Goal: Transaction & Acquisition: Purchase product/service

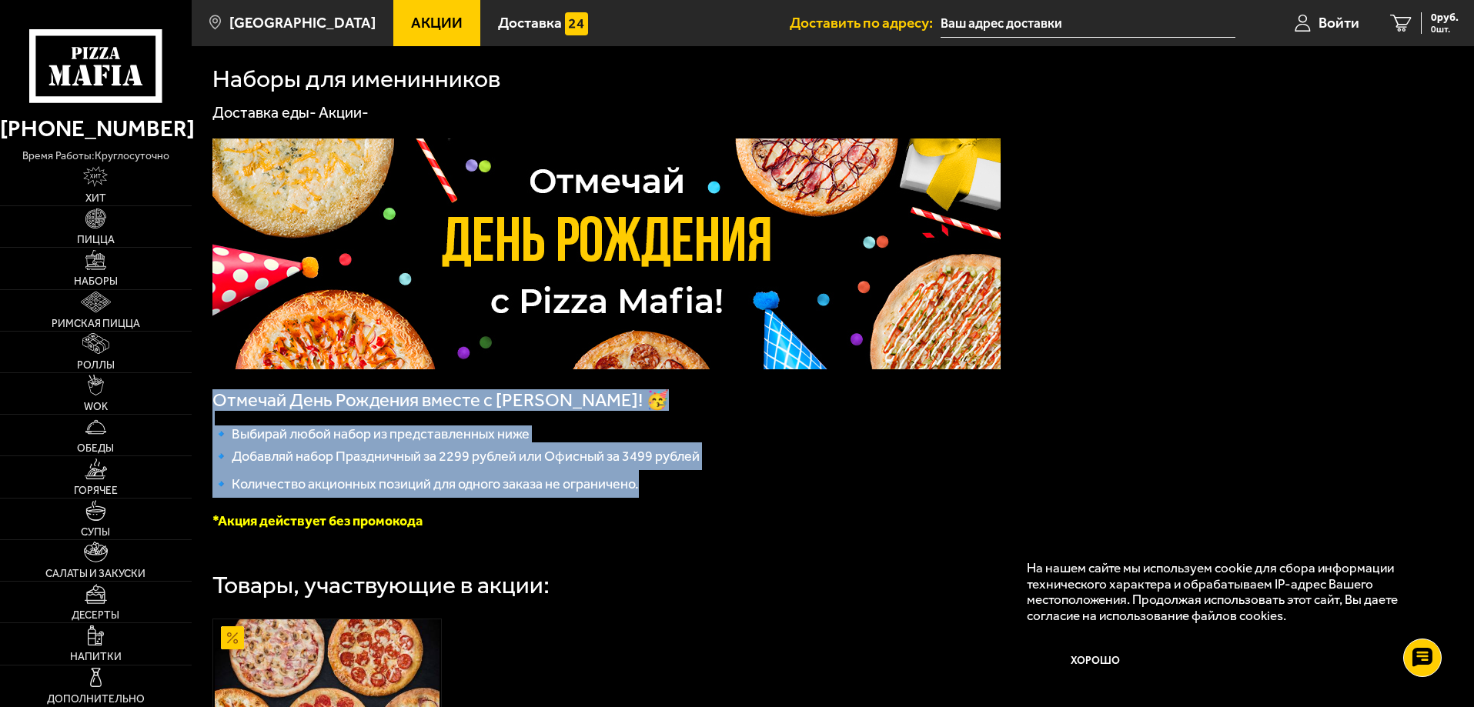
drag, startPoint x: 622, startPoint y: 483, endPoint x: 219, endPoint y: 406, distance: 409.9
click at [219, 406] on div "Отмечай День Рождения вместе с [PERSON_NAME]! 🥳 🔹 Выбирай любой набор из предст…" at bounding box center [606, 334] width 788 height 391
click at [366, 465] on span "🔹 Добавляй набор Праздничный за 2299 рублей или Офисный за 3499 рублей" at bounding box center [455, 456] width 487 height 17
click at [359, 460] on span "🔹 Добавляй набор Праздничный за 2299 рублей или Офисный за 3499 рублей" at bounding box center [455, 456] width 487 height 17
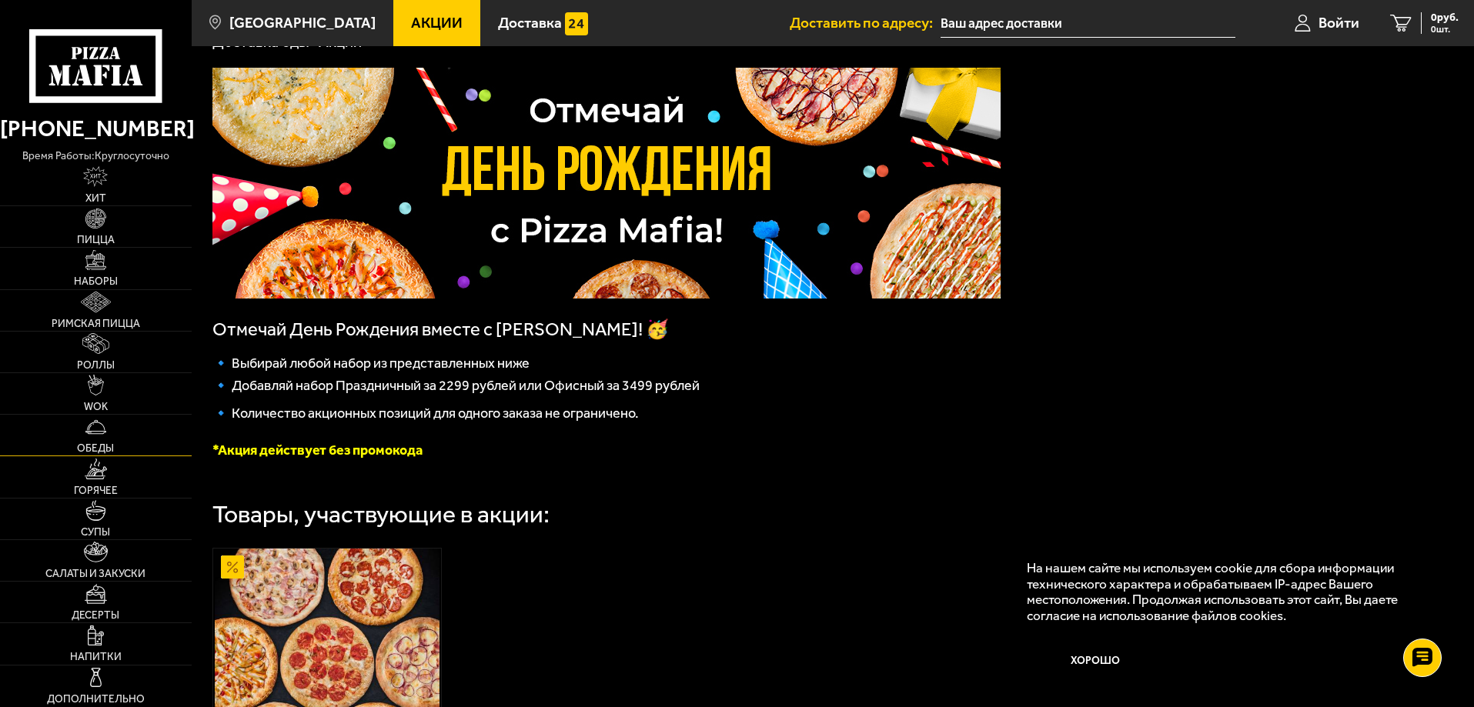
scroll to position [77, 0]
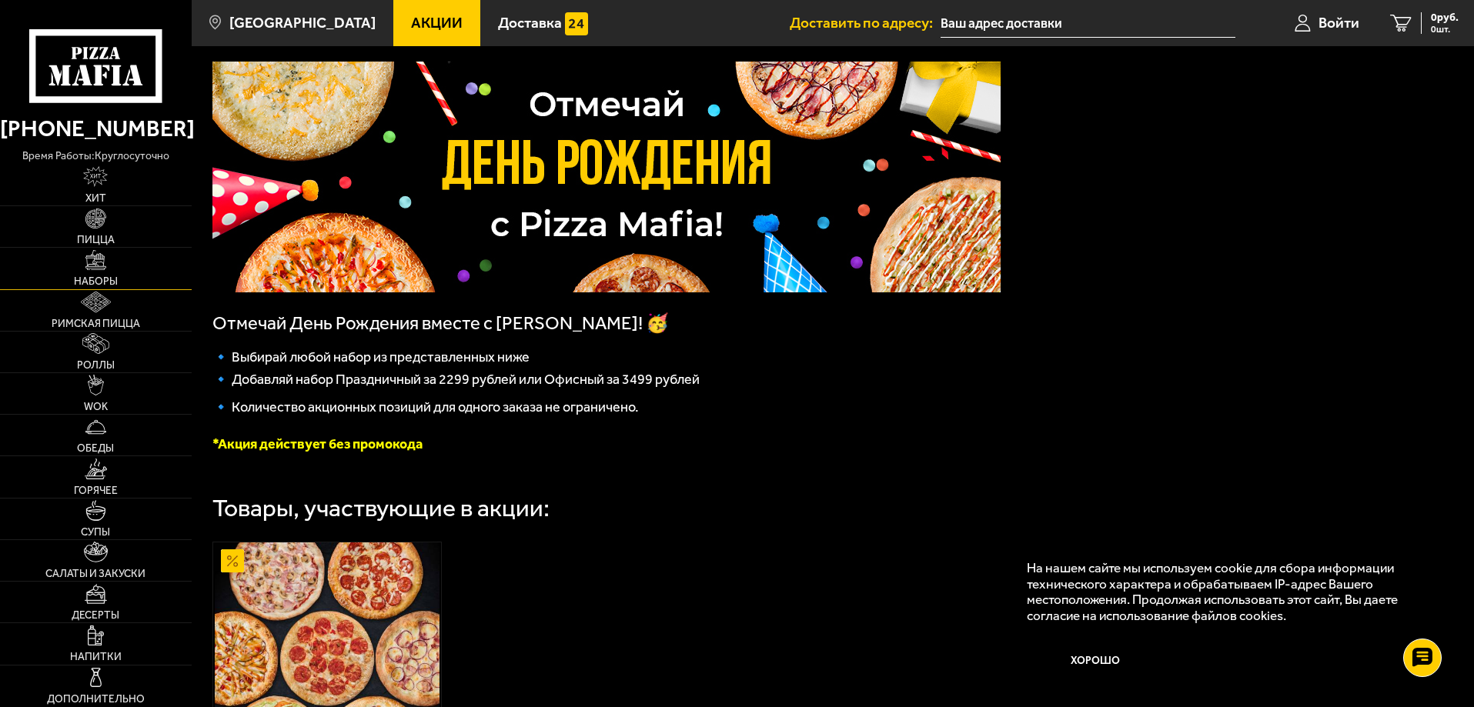
click at [113, 269] on link "Наборы" at bounding box center [96, 268] width 192 height 41
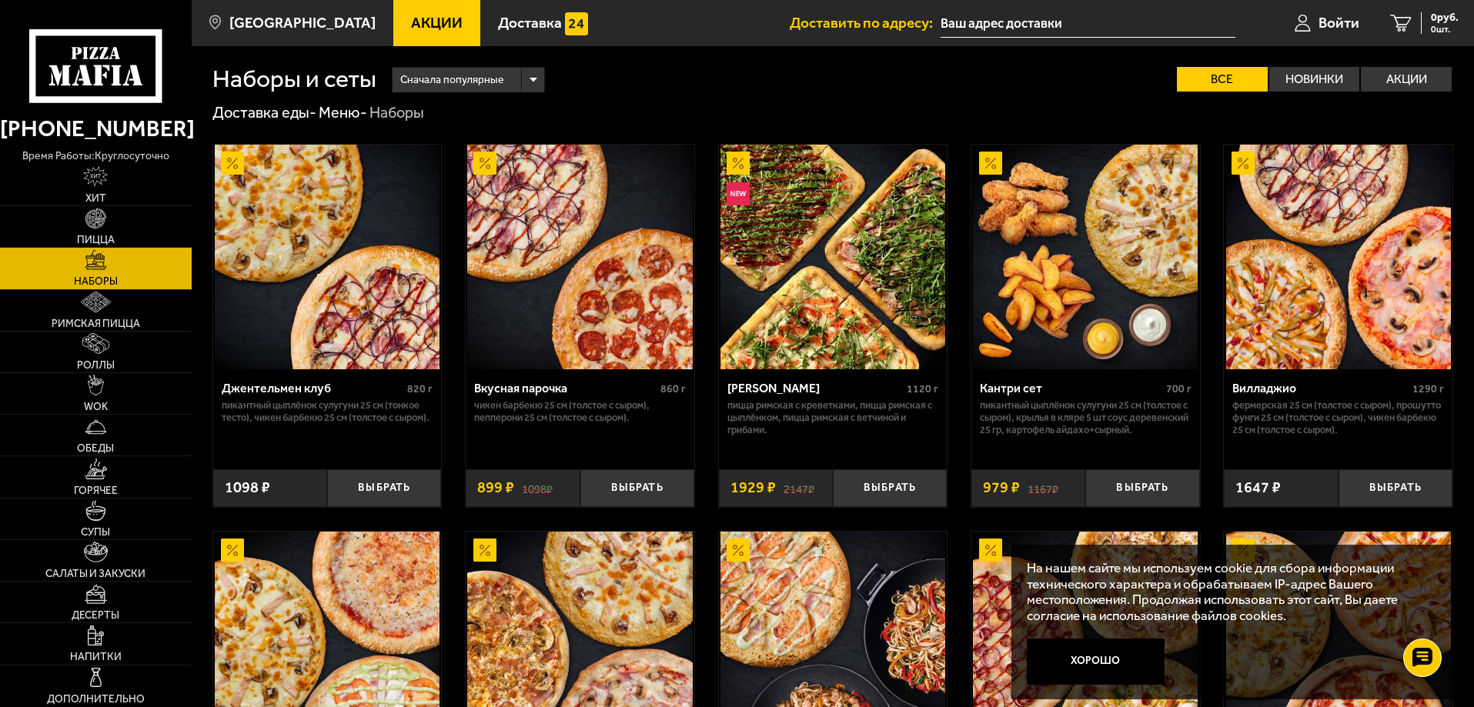
click at [402, 5] on link "Акции" at bounding box center [436, 23] width 87 height 46
